Goal: Information Seeking & Learning: Learn about a topic

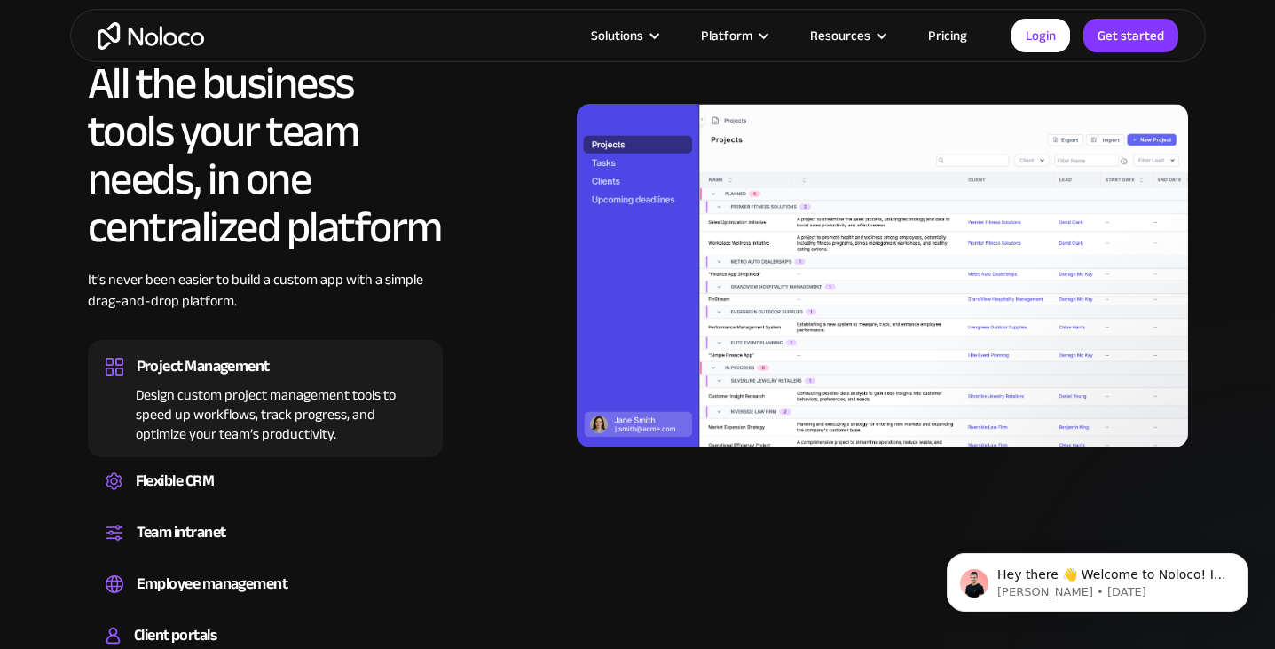
scroll to position [1620, 0]
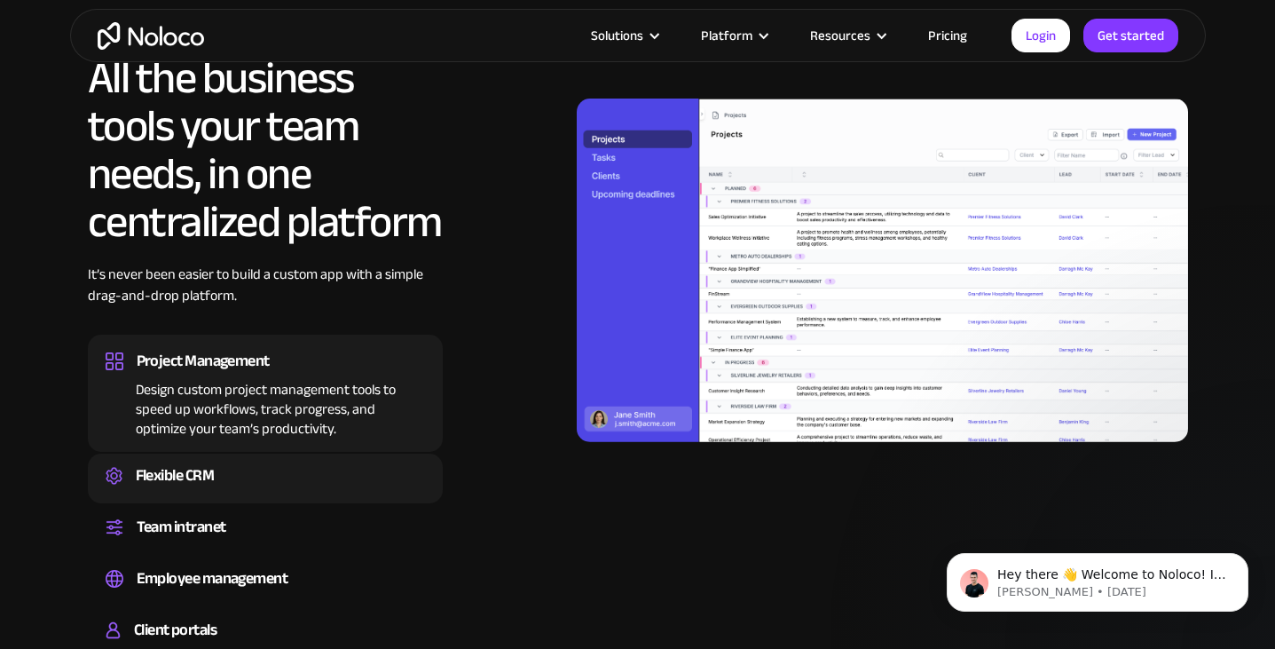
click at [190, 479] on div "Flexible CRM" at bounding box center [175, 475] width 79 height 27
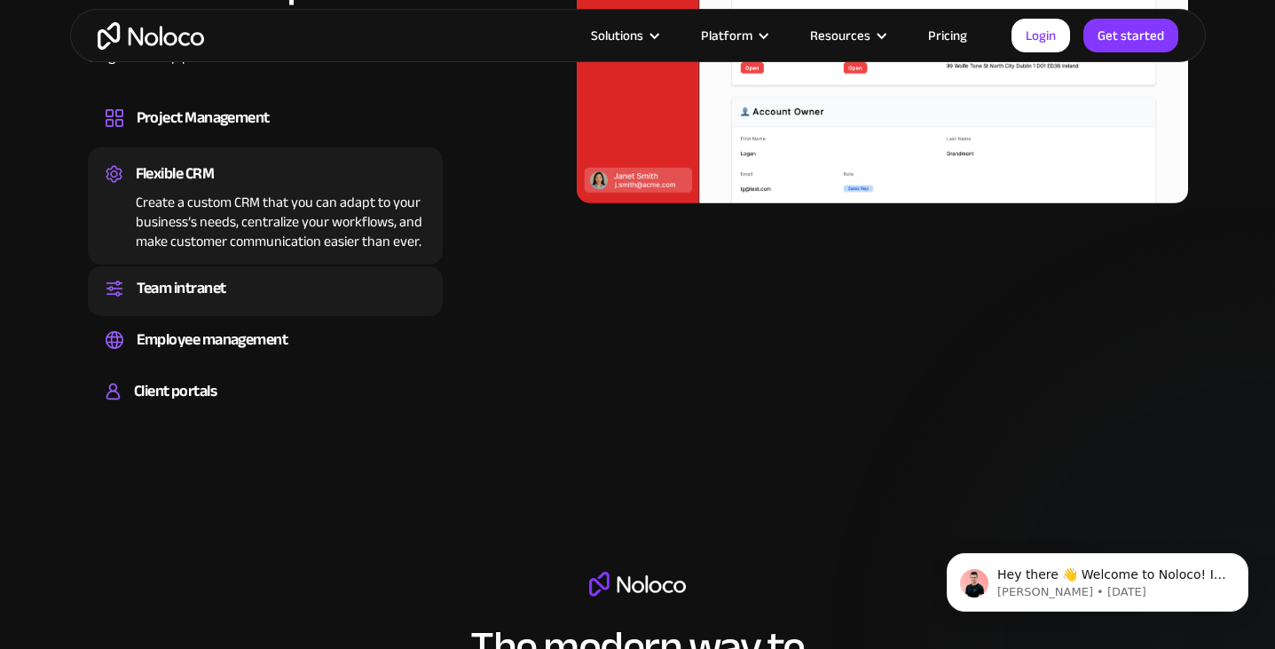
scroll to position [1866, 0]
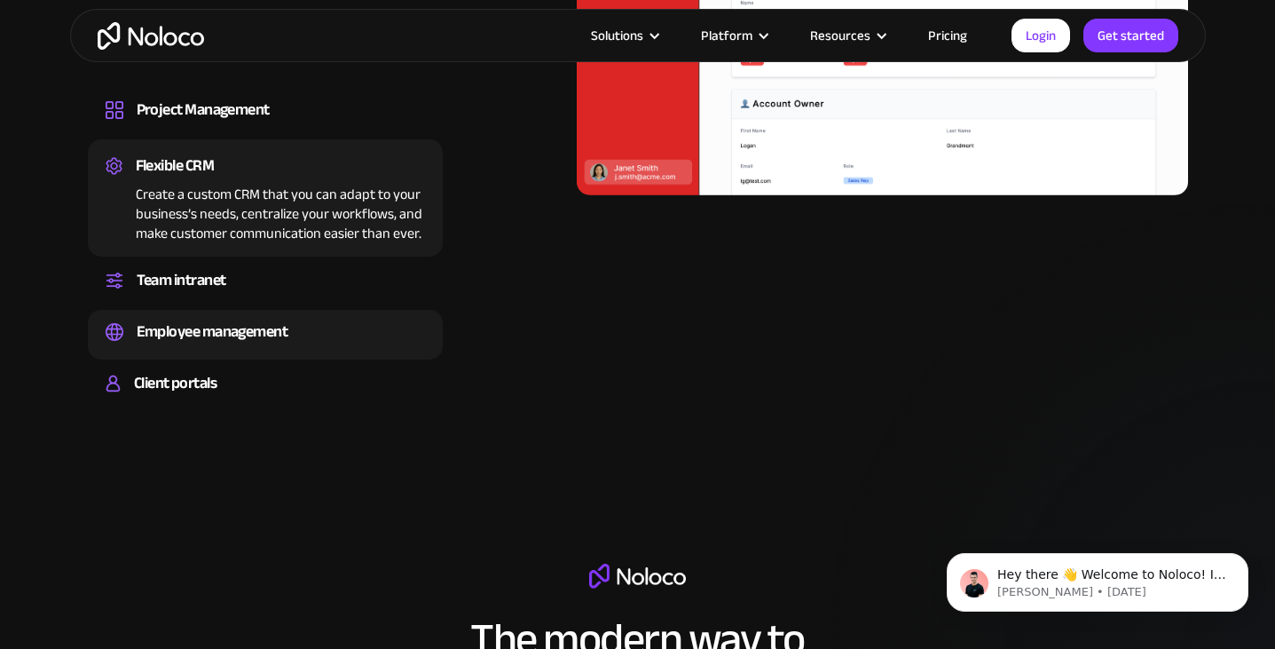
click at [244, 330] on div "Employee management" at bounding box center [213, 332] width 152 height 27
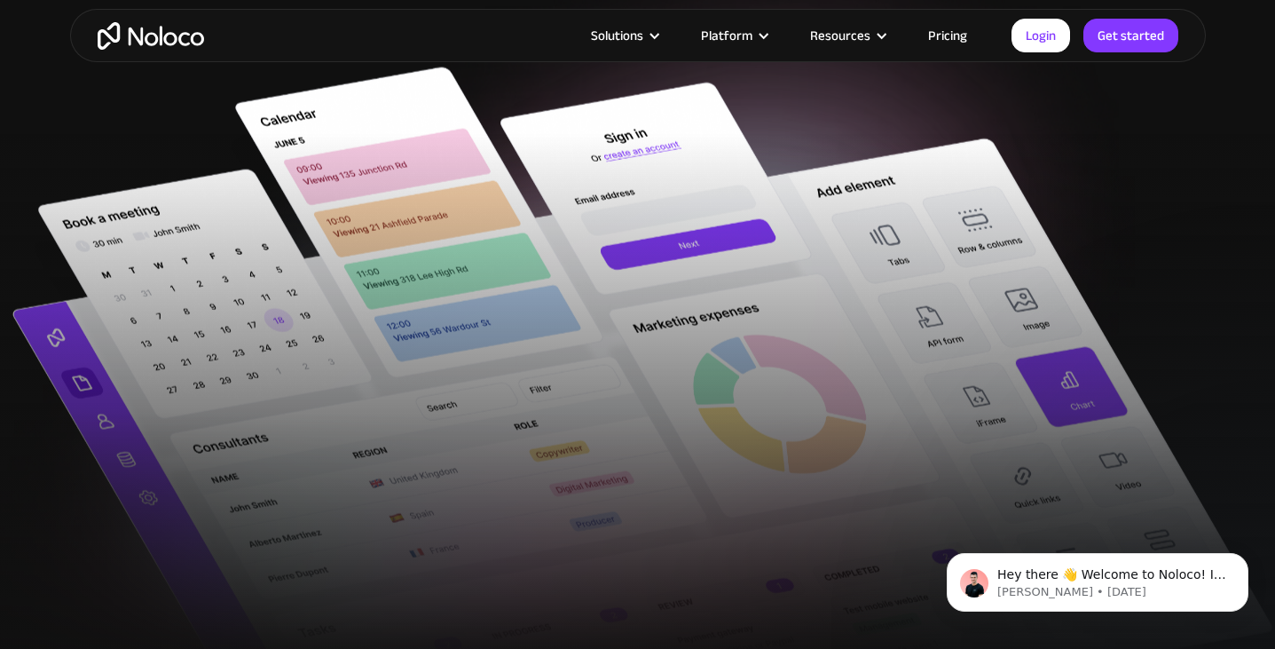
scroll to position [667, 0]
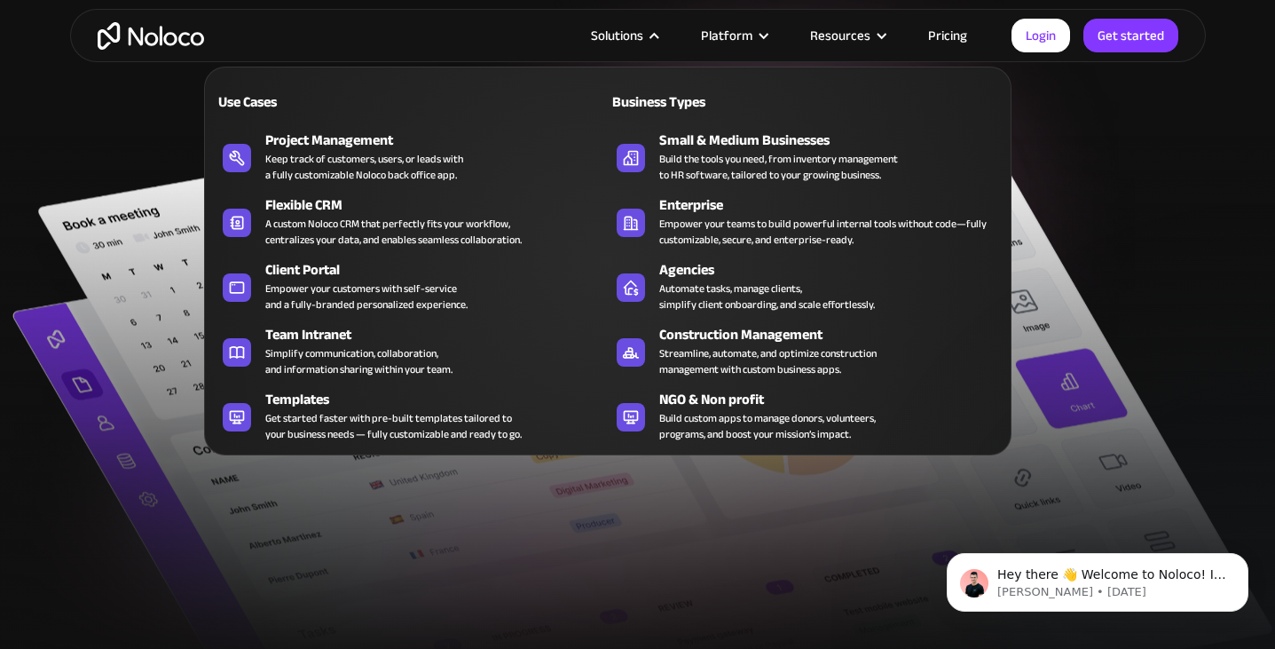
click at [661, 34] on div at bounding box center [654, 35] width 13 height 13
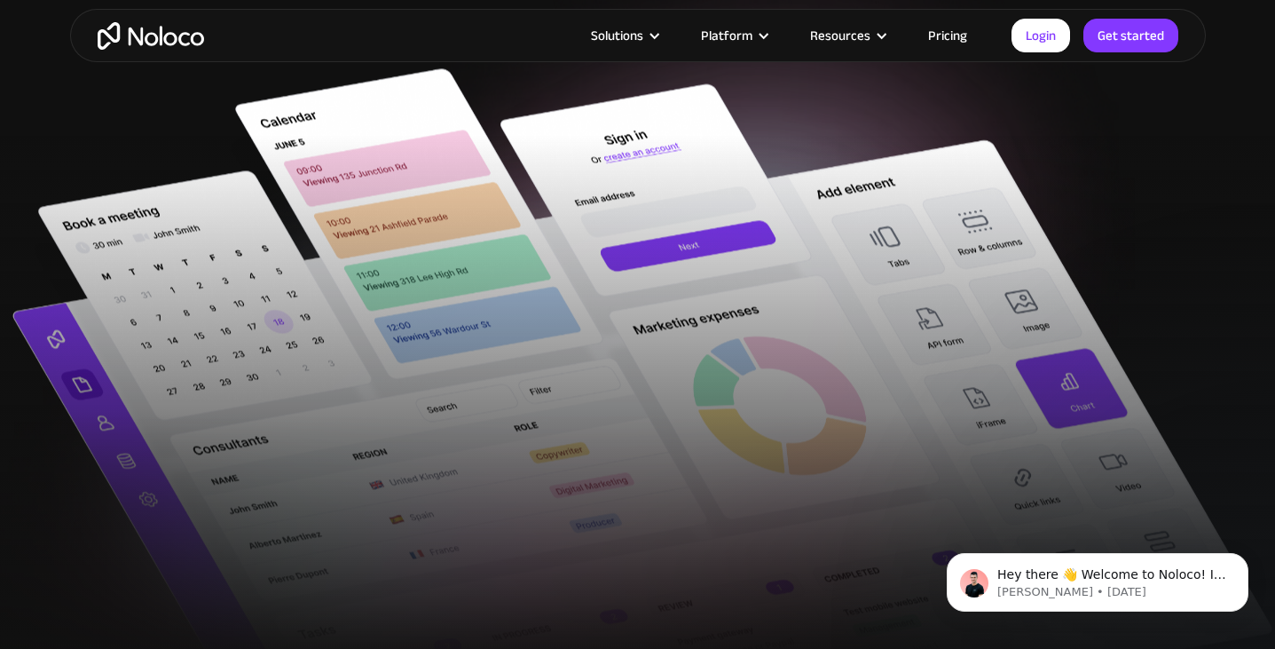
click at [661, 35] on div at bounding box center [654, 35] width 13 height 13
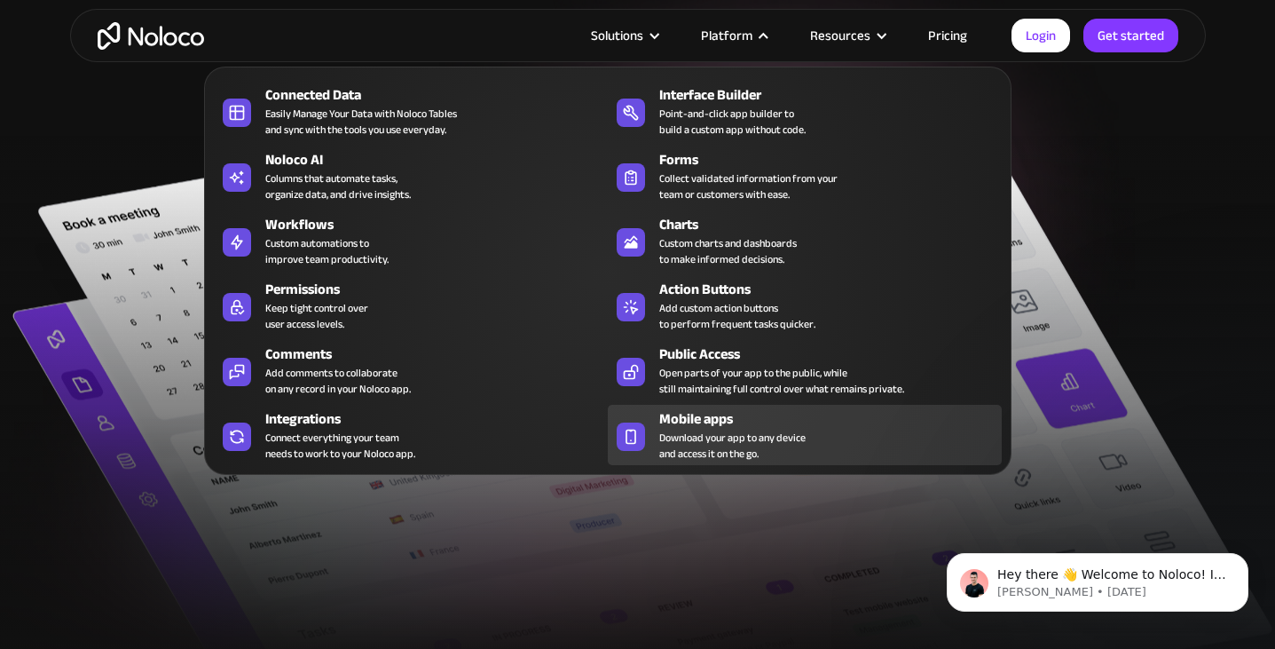
click at [731, 422] on div "Mobile apps" at bounding box center [834, 418] width 351 height 21
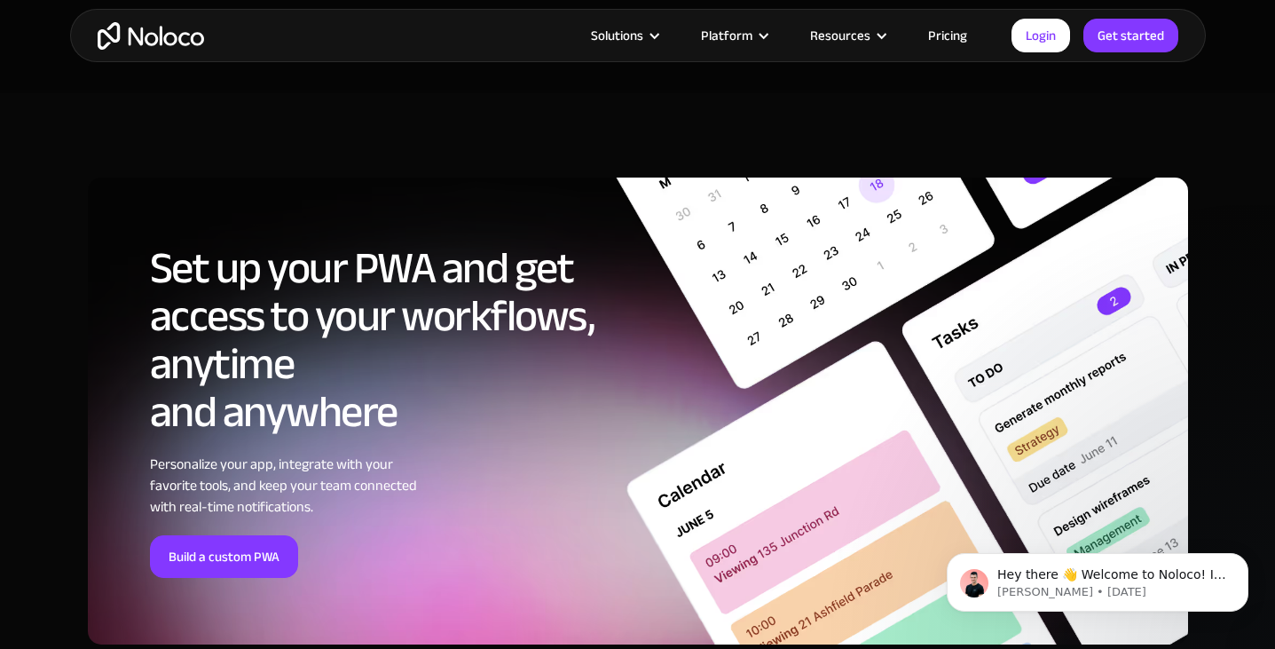
scroll to position [5673, 0]
